Goal: Find contact information: Find contact information

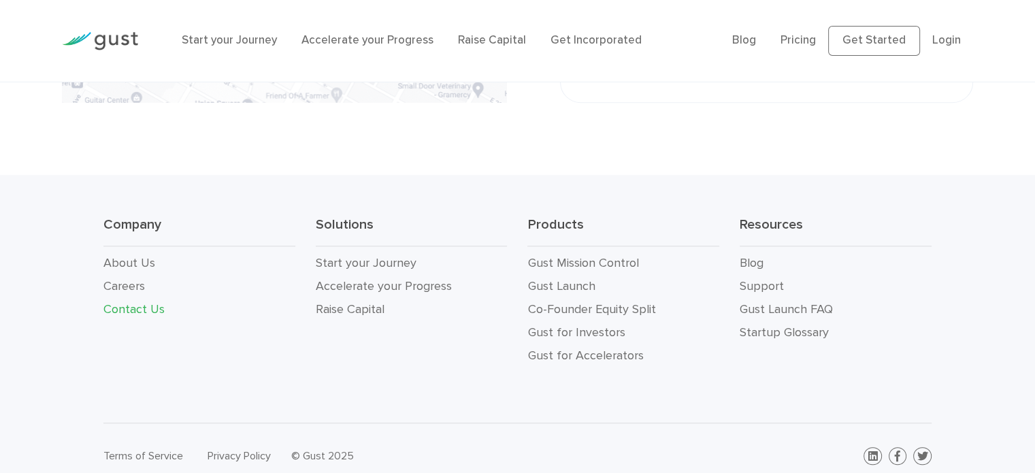
scroll to position [584, 0]
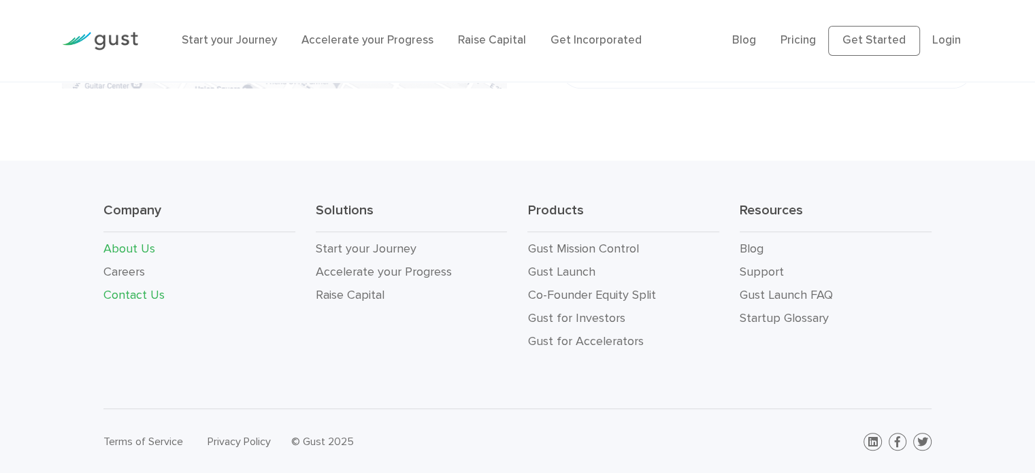
click at [138, 247] on link "About Us" at bounding box center [129, 249] width 52 height 14
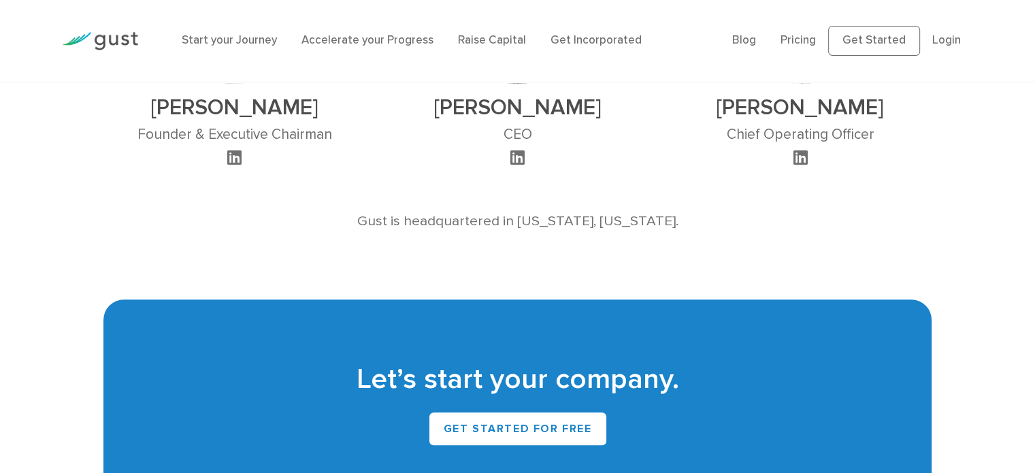
scroll to position [979, 0]
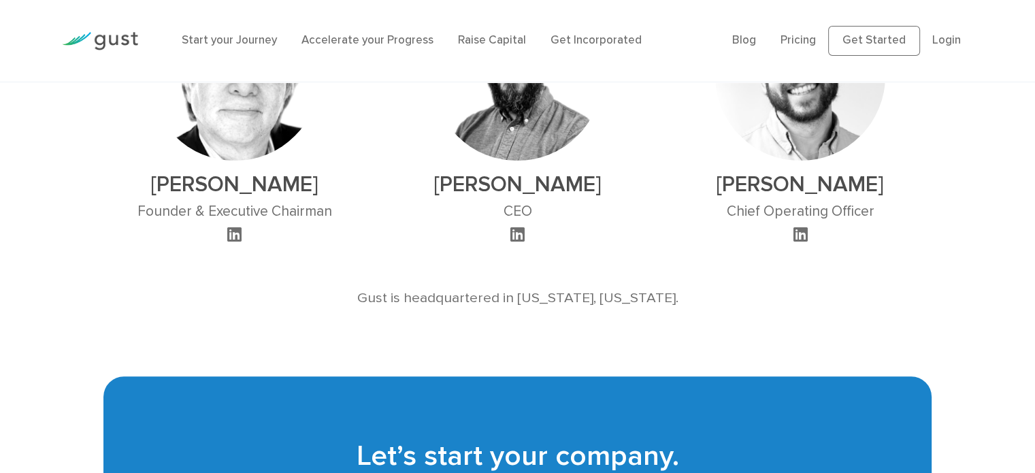
click at [229, 171] on h2 "[PERSON_NAME]" at bounding box center [234, 184] width 195 height 26
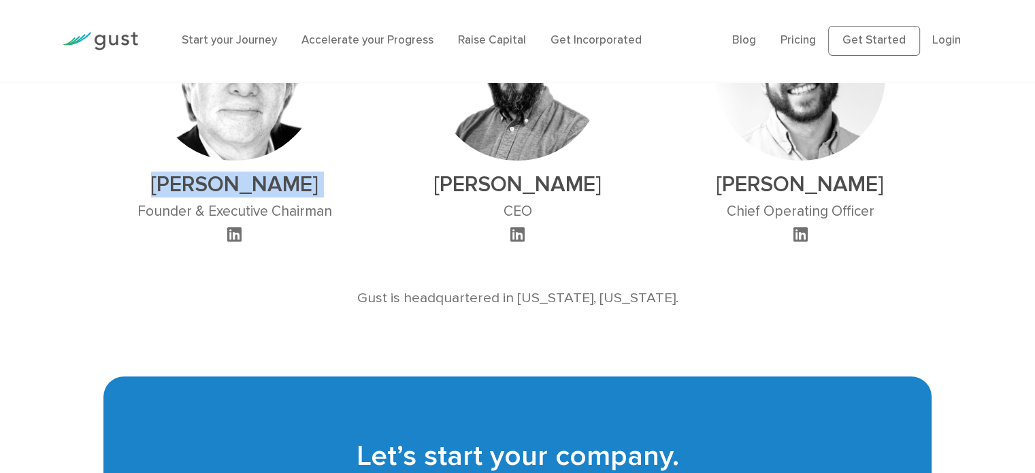
click at [229, 171] on h2 "[PERSON_NAME]" at bounding box center [234, 184] width 195 height 26
copy div "[PERSON_NAME]"
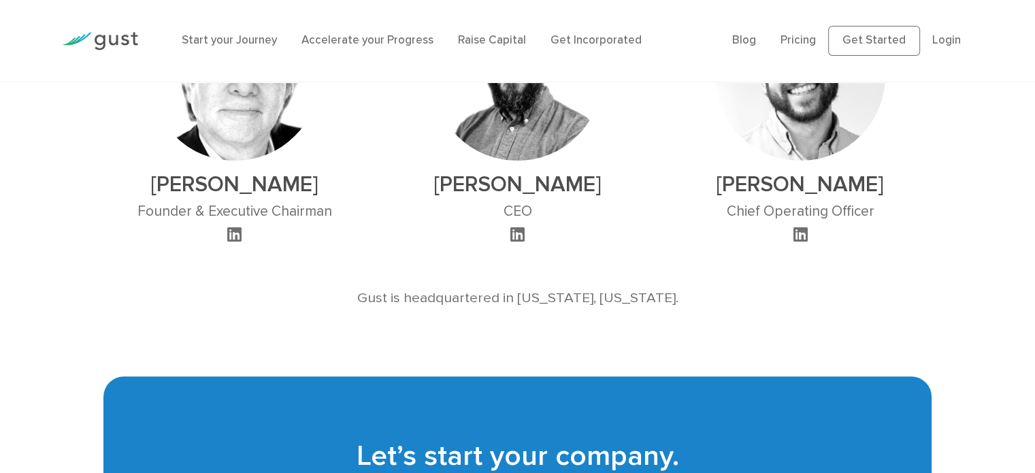
click at [226, 203] on h3 "Founder & Executive Chairman" at bounding box center [234, 211] width 195 height 17
copy div "Founder & Executive Chairman"
